Goal: Navigation & Orientation: Find specific page/section

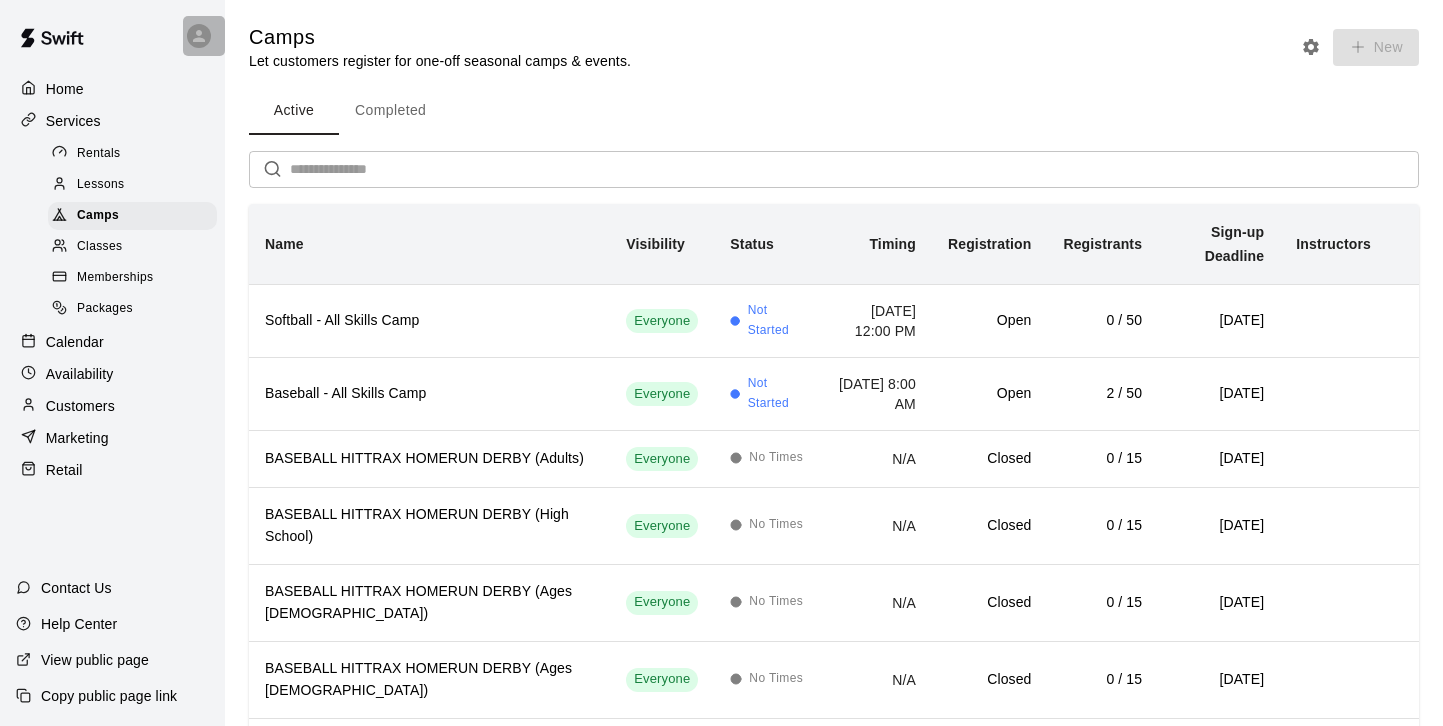
click at [195, 41] on icon at bounding box center [199, 36] width 12 height 12
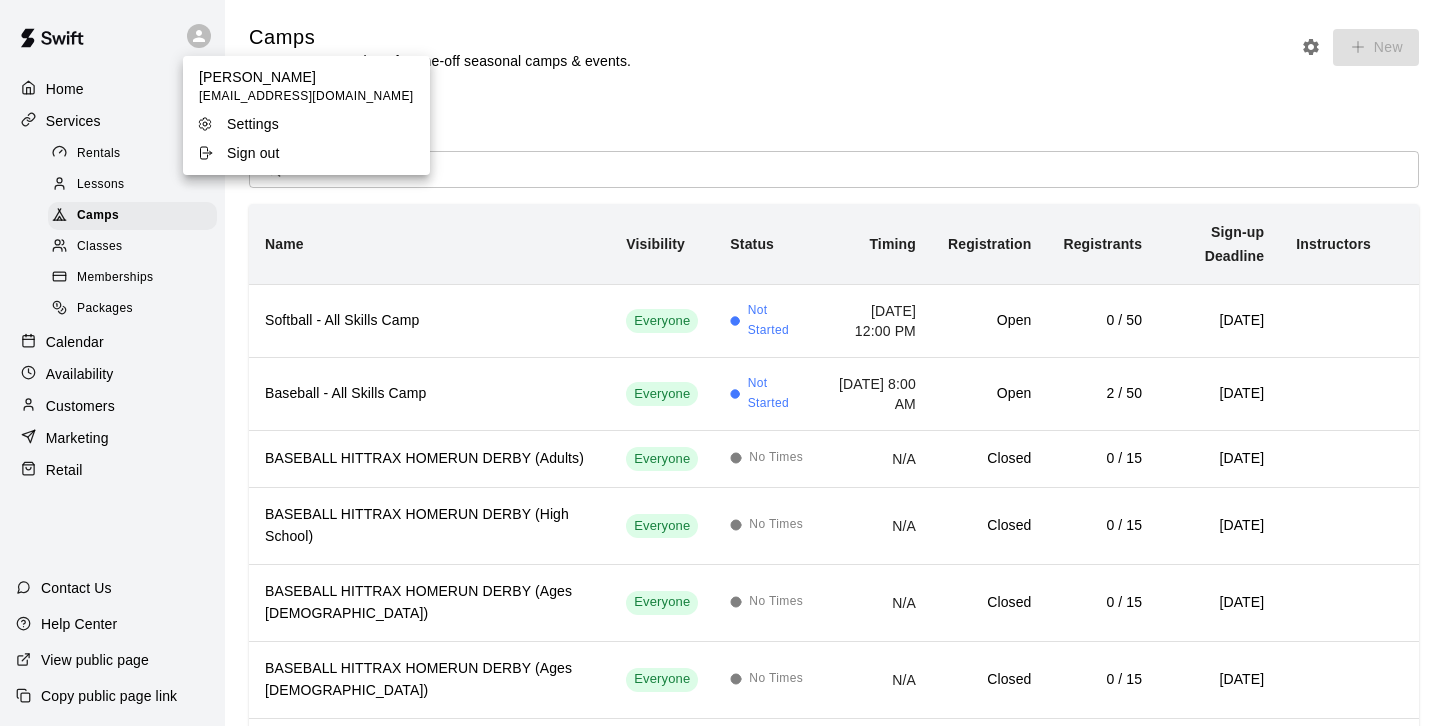
click at [227, 84] on p "[PERSON_NAME]" at bounding box center [306, 77] width 215 height 20
click at [142, 51] on div at bounding box center [721, 363] width 1443 height 726
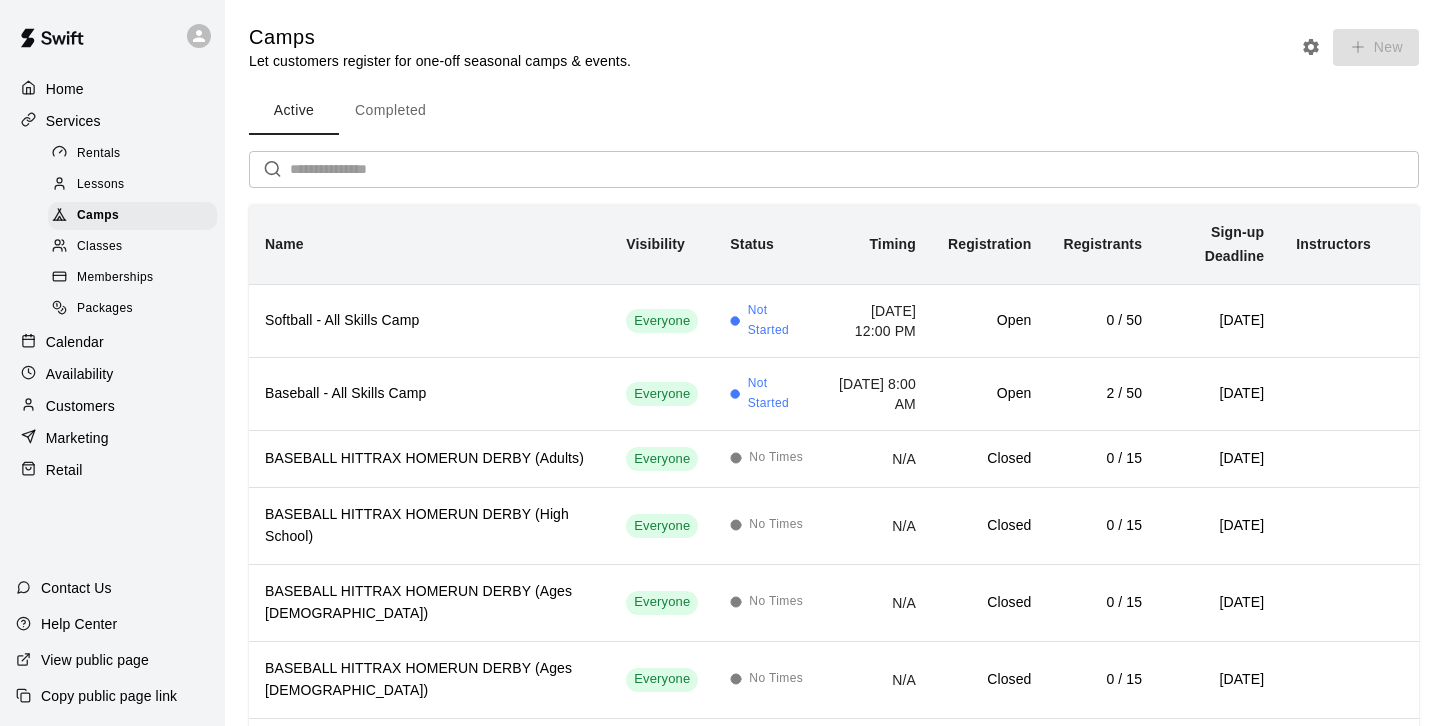
click at [116, 84] on div "Home" at bounding box center [112, 89] width 193 height 30
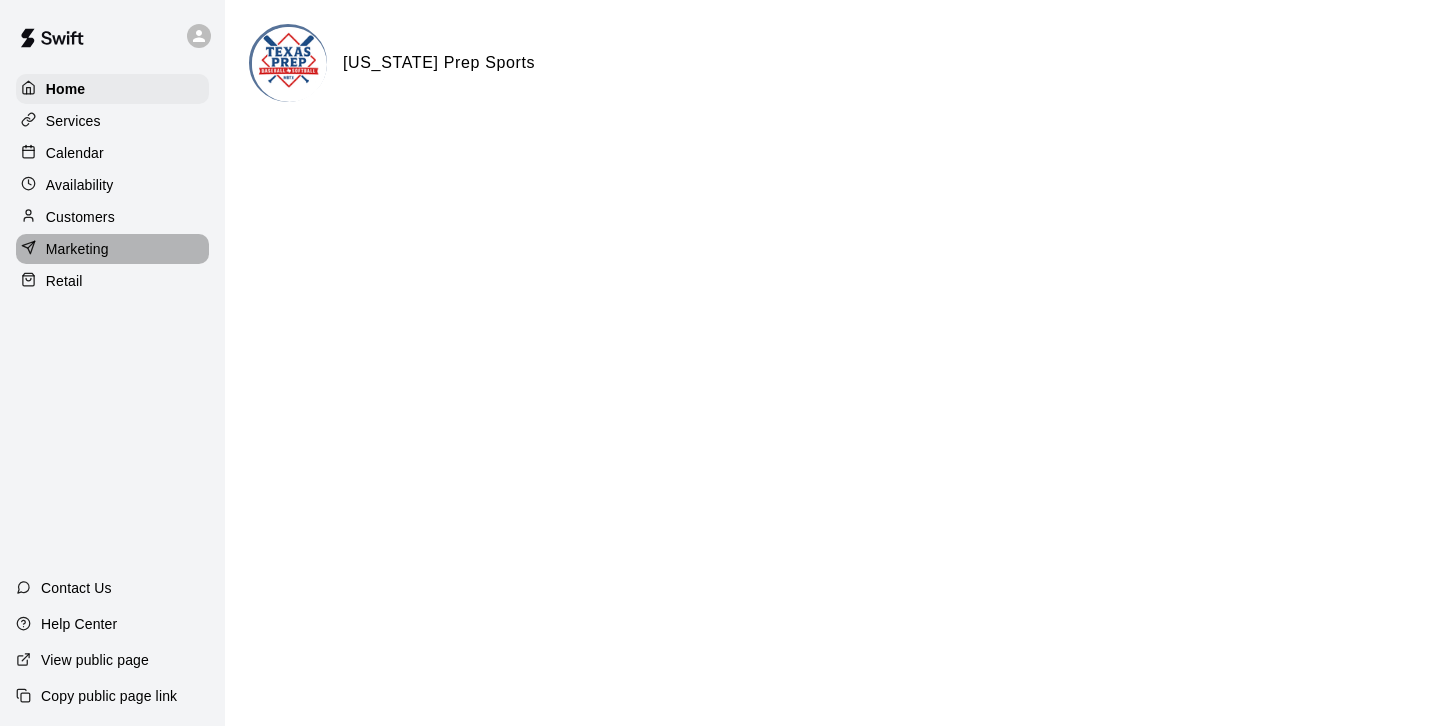
click at [149, 253] on div "Marketing" at bounding box center [112, 249] width 193 height 30
